Goal: Transaction & Acquisition: Obtain resource

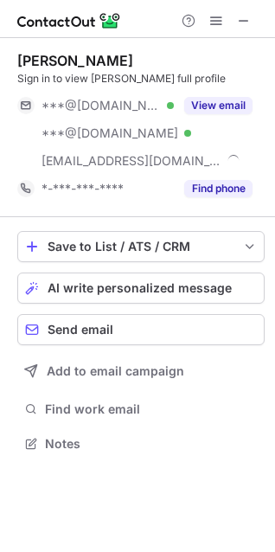
scroll to position [432, 275]
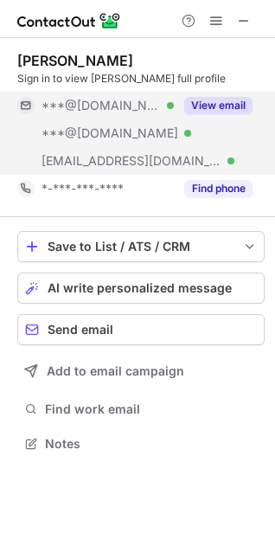
click at [213, 102] on button "View email" at bounding box center [218, 105] width 68 height 17
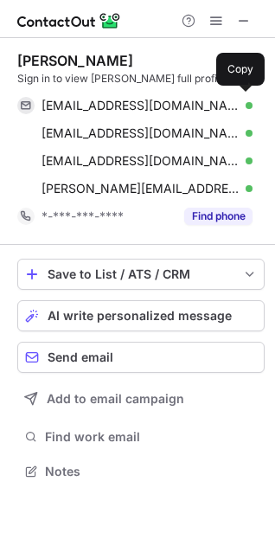
scroll to position [460, 275]
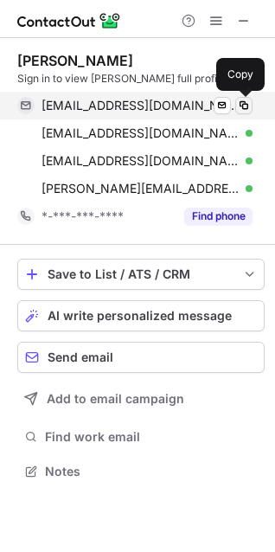
click at [249, 107] on span at bounding box center [244, 106] width 14 height 14
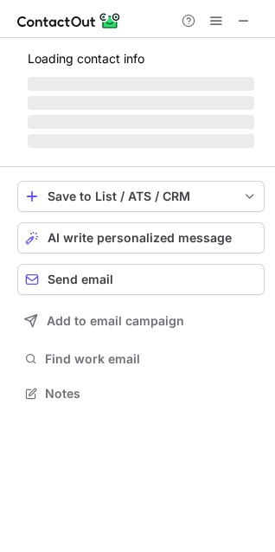
scroll to position [377, 275]
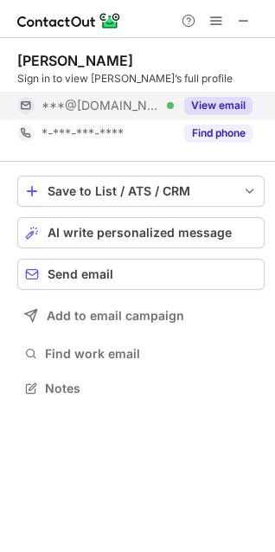
click at [212, 107] on button "View email" at bounding box center [218, 105] width 68 height 17
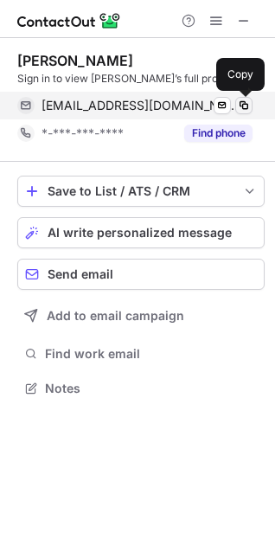
click at [245, 108] on span at bounding box center [244, 106] width 14 height 14
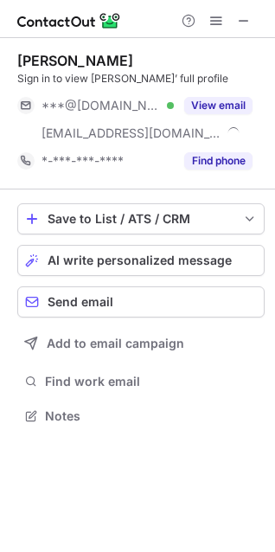
scroll to position [404, 275]
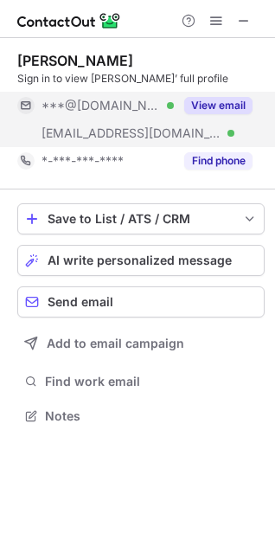
click at [223, 109] on button "View email" at bounding box center [218, 105] width 68 height 17
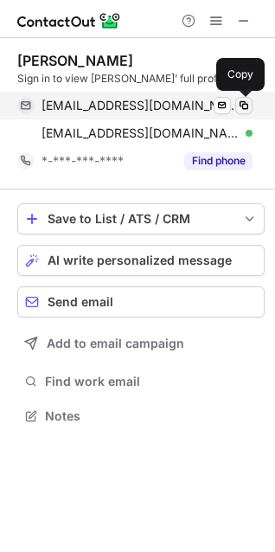
click at [241, 109] on span at bounding box center [244, 106] width 14 height 14
